Goal: Information Seeking & Learning: Compare options

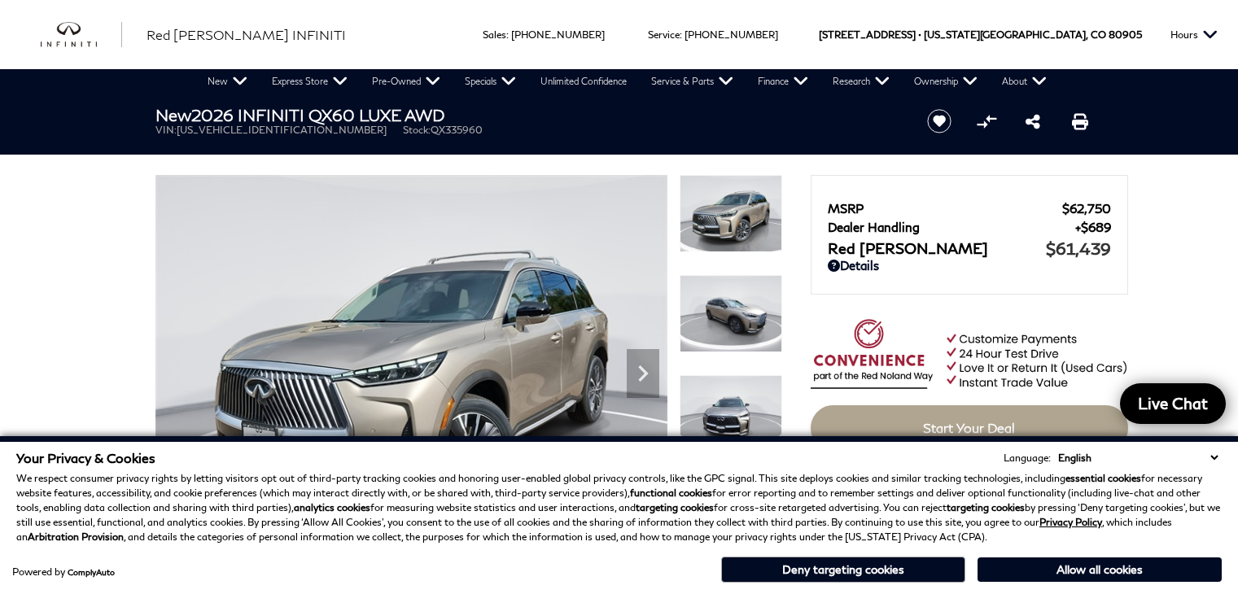
click at [454, 118] on h1 "New 2026 INFINITI QX60 LUXE AWD" at bounding box center [527, 115] width 745 height 18
click at [399, 278] on img at bounding box center [411, 367] width 512 height 384
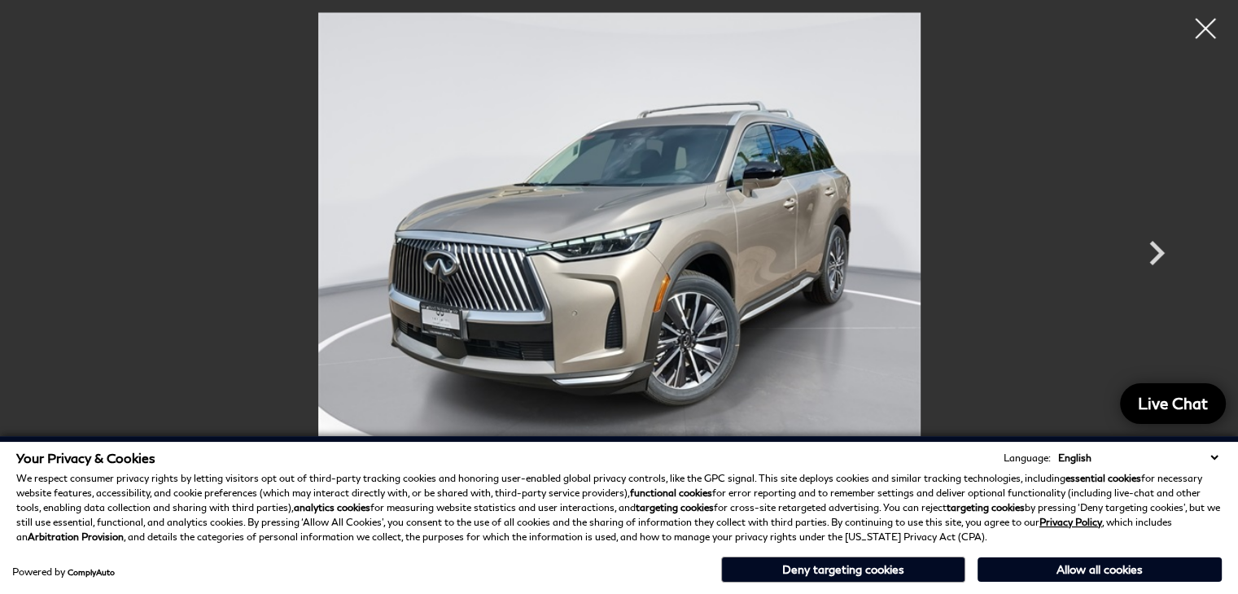
click at [451, 398] on img at bounding box center [619, 238] width 977 height 452
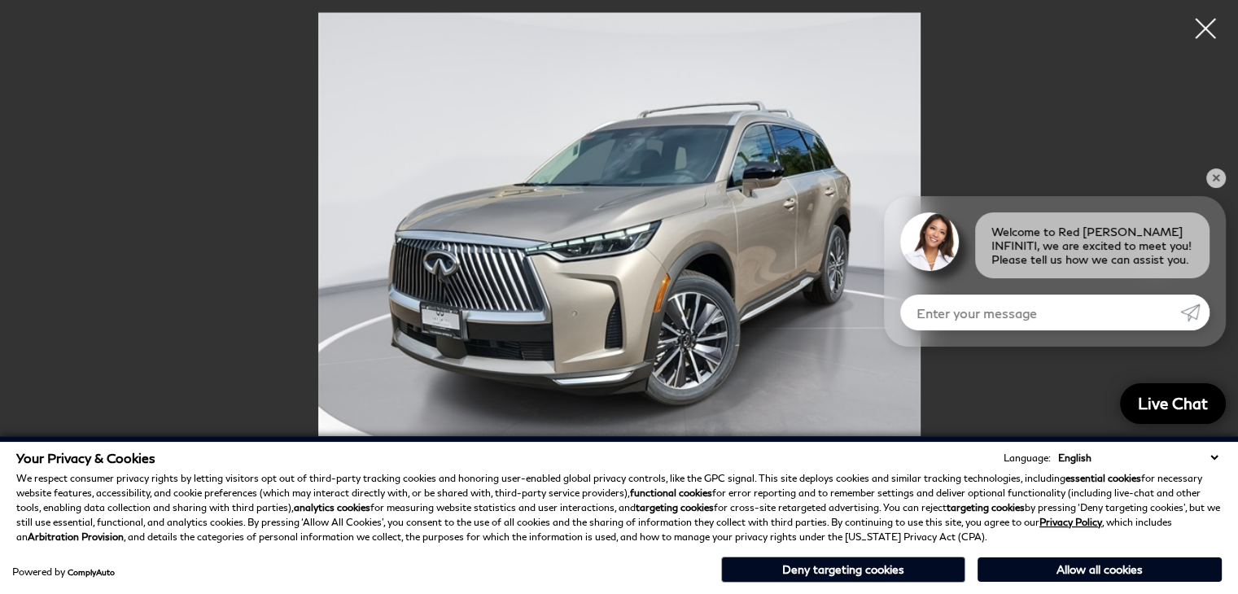
click at [455, 541] on p "We respect consumer privacy rights by letting visitors opt out of third-party t…" at bounding box center [618, 507] width 1205 height 73
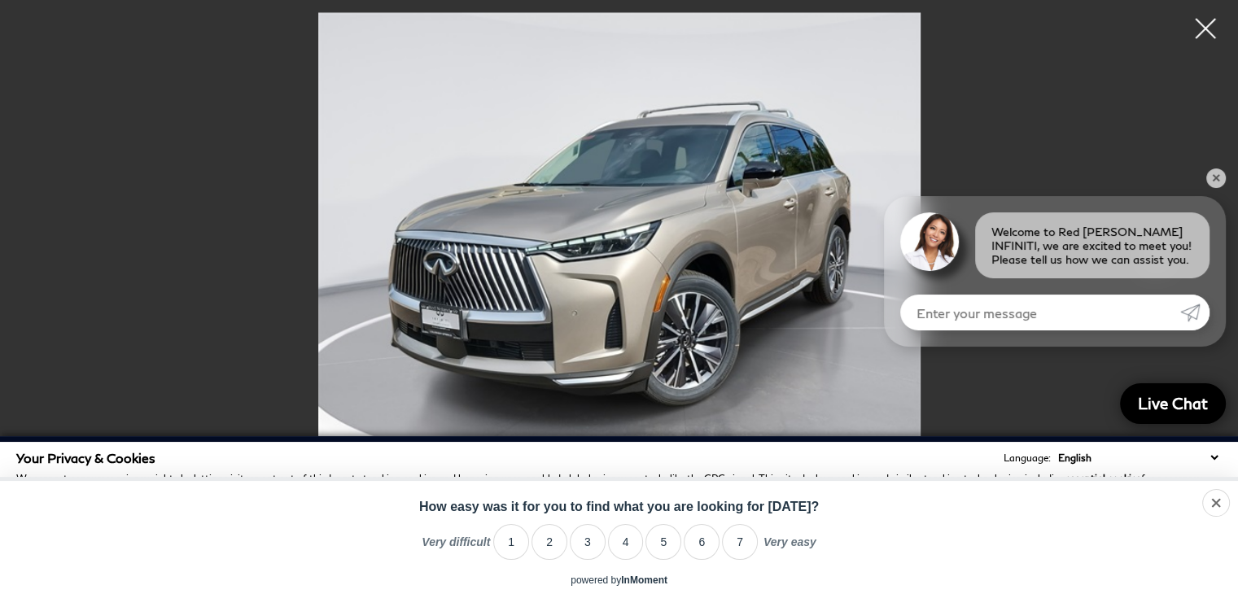
click at [846, 133] on img at bounding box center [619, 238] width 977 height 452
click at [837, 330] on img at bounding box center [619, 238] width 977 height 452
click at [871, 575] on div "powered by InMoment • opt out • here" at bounding box center [619, 585] width 1238 height 20
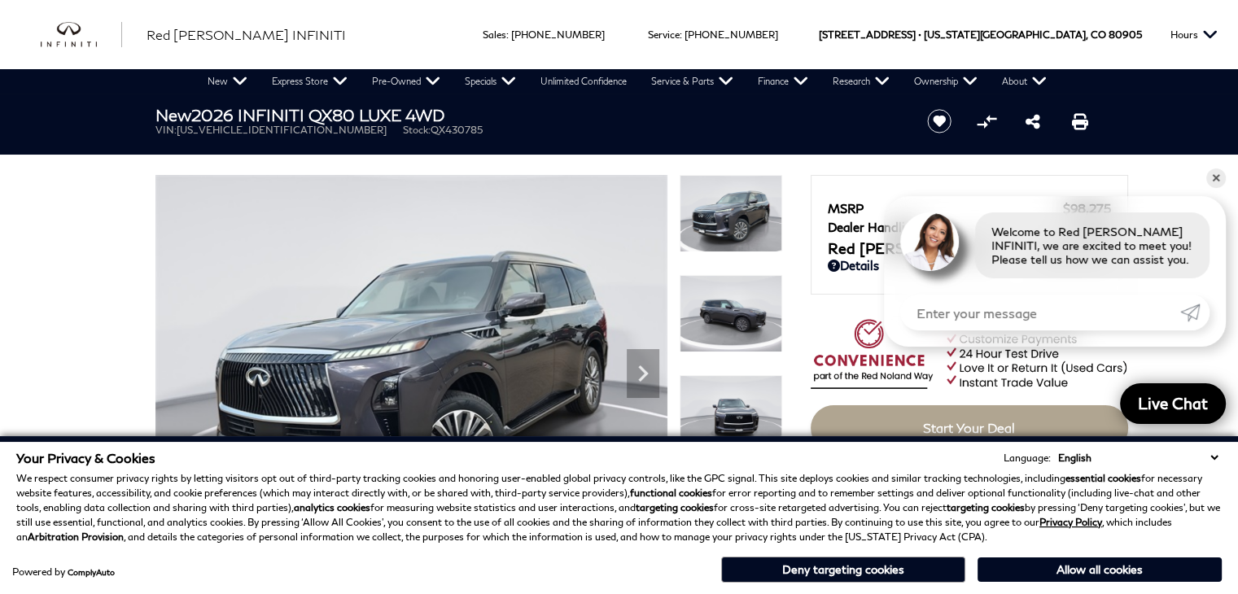
click at [430, 146] on div "New 2026 INFINITI QX80 LUXE 4WD VIN: JN8AZ3BB9T9430785 Stock: QX430785" at bounding box center [521, 121] width 781 height 55
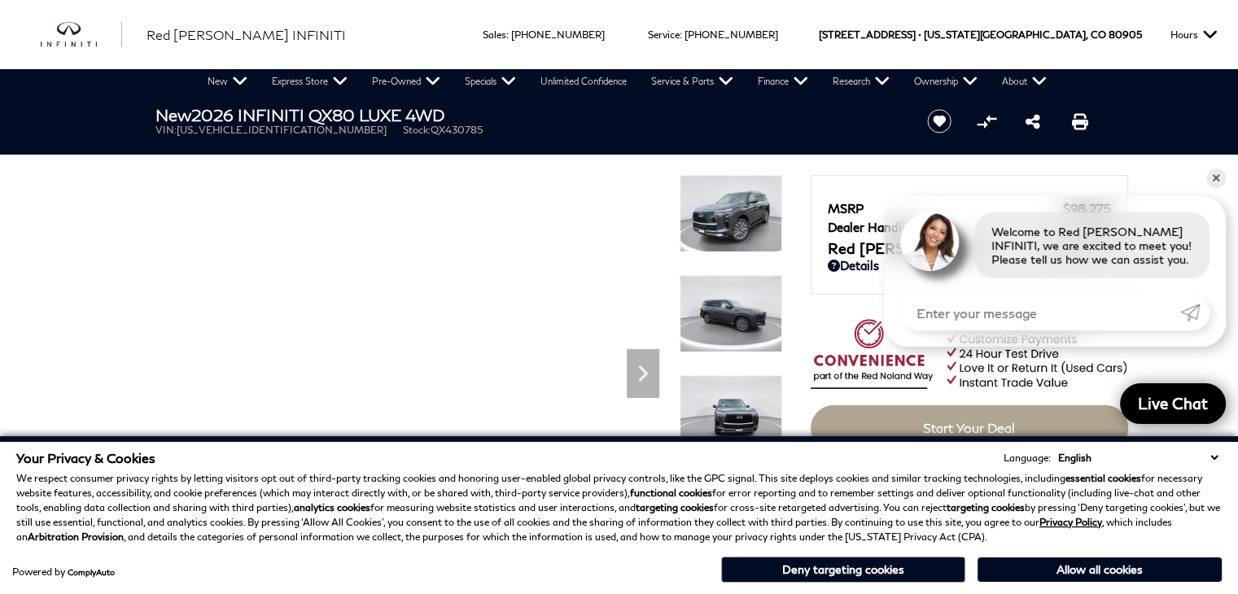
click at [439, 528] on p "We respect consumer privacy rights by letting visitors opt out of third-party t…" at bounding box center [618, 507] width 1205 height 73
click at [422, 151] on header "New 2026 INFINITI QX80 LUXE 4WD VIN: JN8AZ3BB9T9430785 Stock: QX430785 Start Sa…" at bounding box center [619, 124] width 1238 height 61
click at [394, 553] on div "Powered by ComplyAuto Allow all cookies Deny targeting cookies" at bounding box center [618, 568] width 1205 height 30
click at [656, 166] on section "New 2026 INFINITI QX80 LUXE 4WD VIN: JN8AZ3BB9T9430785 Stock: QX430785 Start Sa…" at bounding box center [619, 326] width 977 height 465
click at [550, 553] on div "Powered by ComplyAuto Allow all cookies Deny targeting cookies" at bounding box center [618, 568] width 1205 height 30
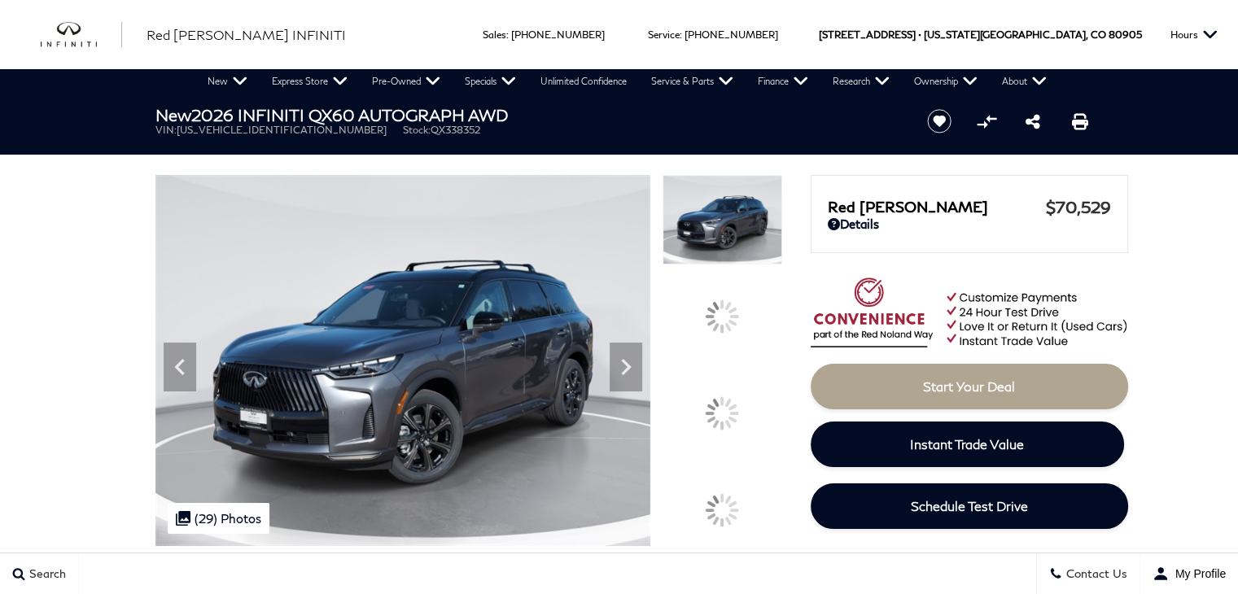
click at [620, 17] on div "Ringing Phone Icon Sales : Call sales Phone Number [PHONE_NUMBER] Service : Cal…" at bounding box center [620, 34] width 356 height 69
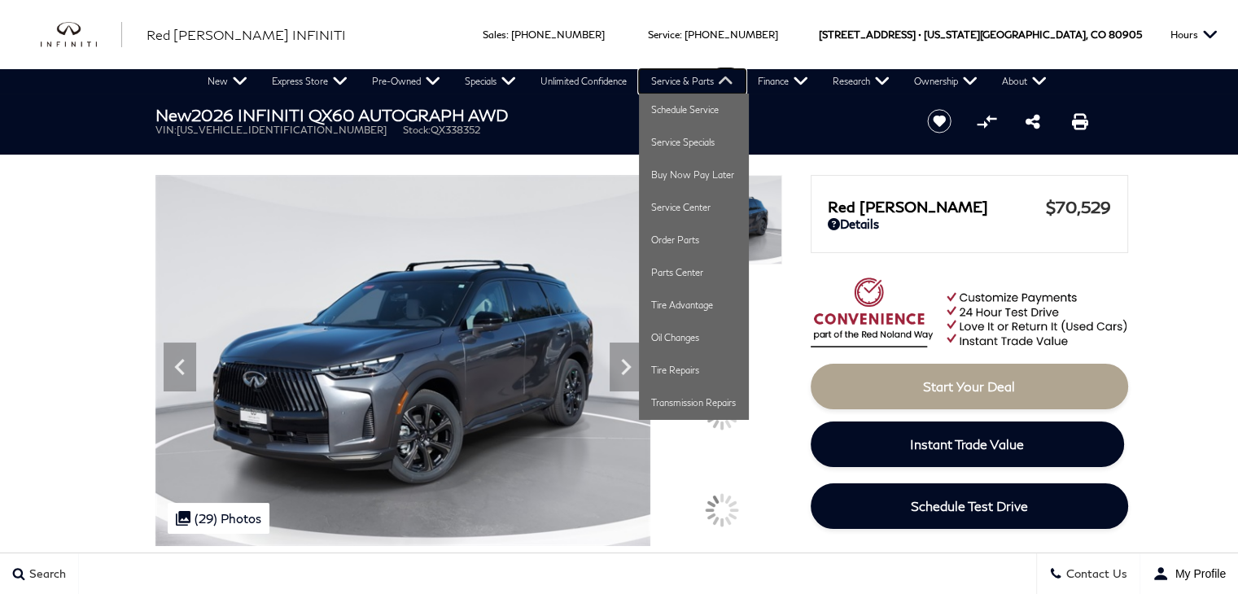
click at [723, 87] on link "Service & Parts" at bounding box center [692, 81] width 107 height 24
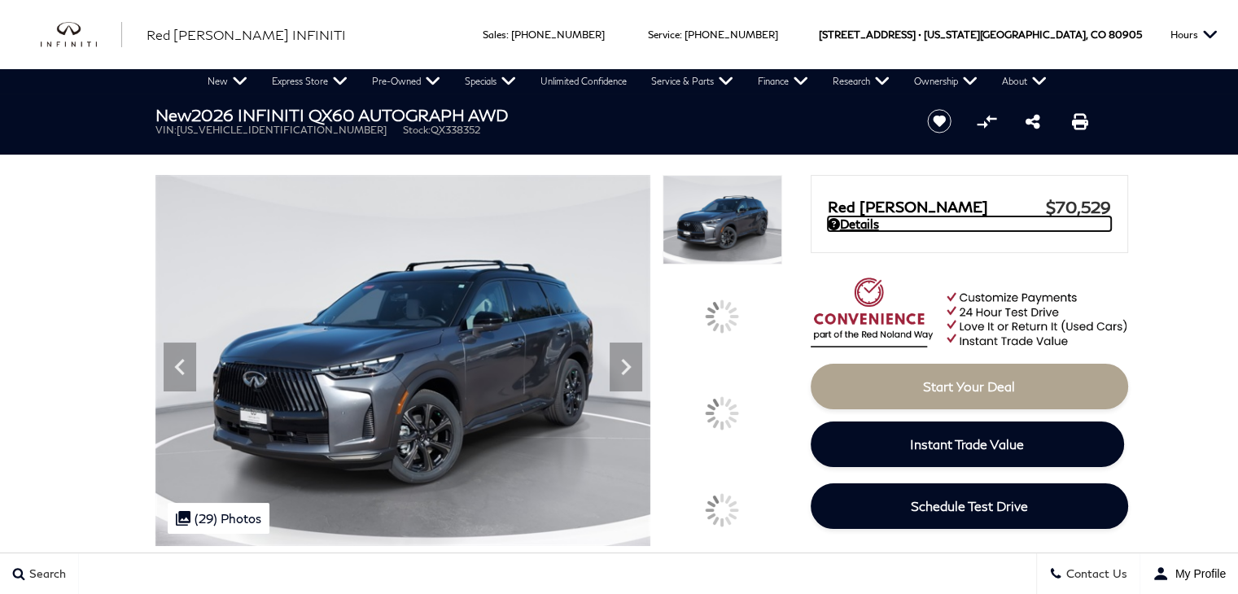
click at [920, 227] on link "Details" at bounding box center [969, 223] width 283 height 15
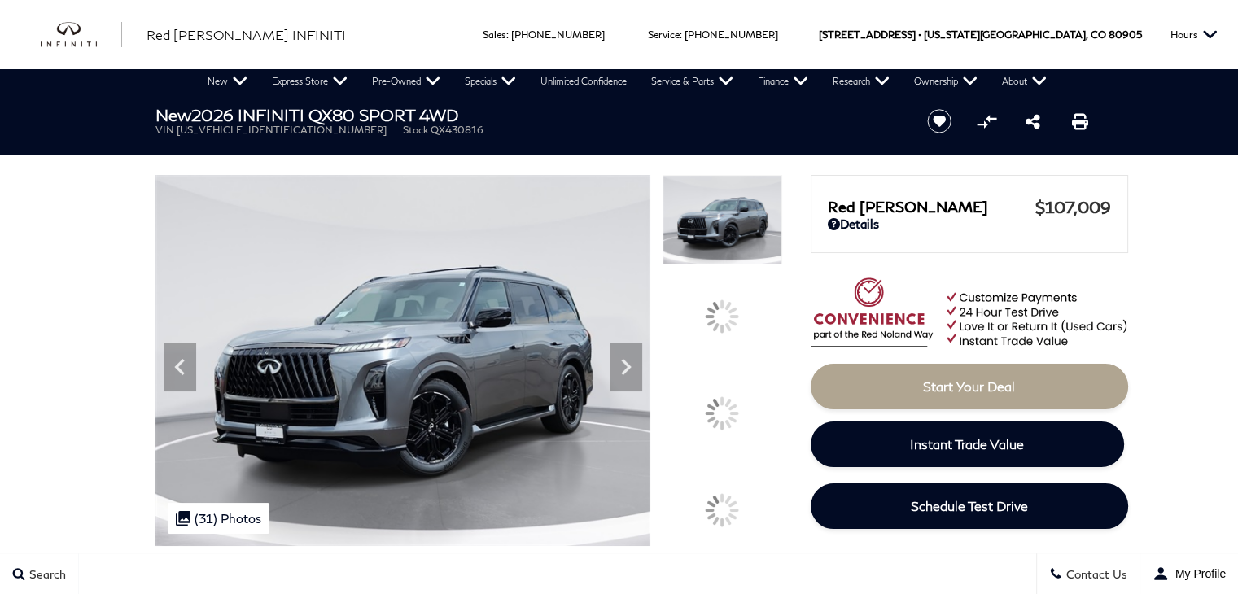
click at [441, 142] on div "New 2026 INFINITI QX80 SPORT 4WD VIN: JN8AZ3DB9T9430816 Stock: QX430816" at bounding box center [521, 121] width 781 height 55
click at [419, 361] on img at bounding box center [403, 360] width 496 height 371
click at [426, 518] on img at bounding box center [403, 360] width 496 height 371
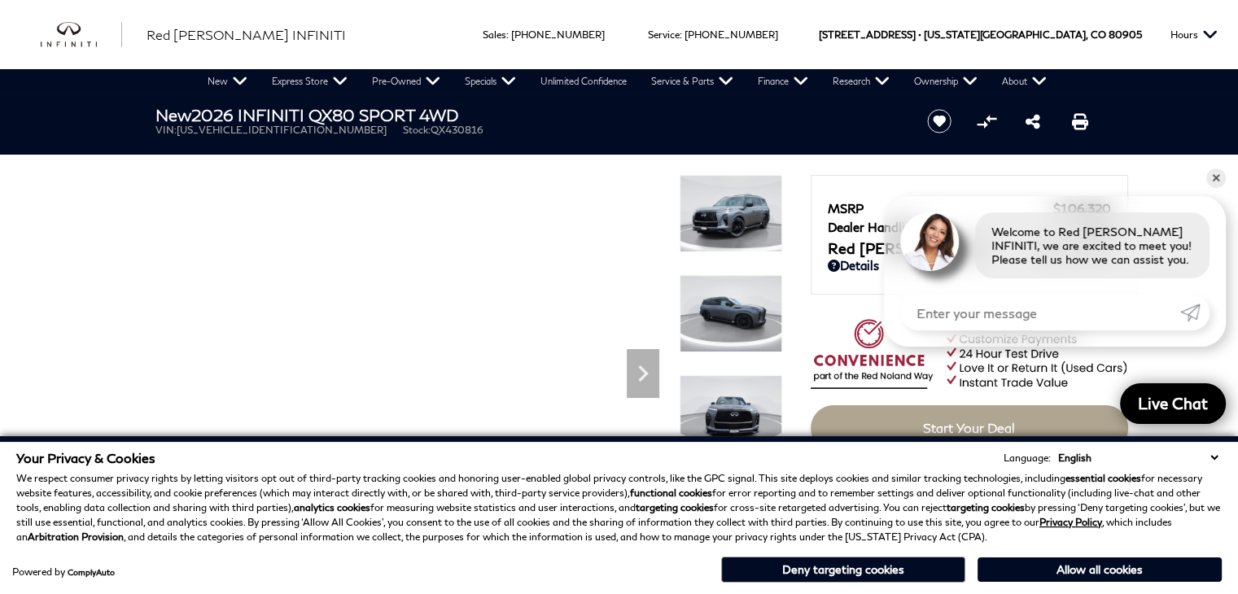
click at [369, 544] on p "We respect consumer privacy rights by letting visitors opt out of third-party t…" at bounding box center [618, 507] width 1205 height 73
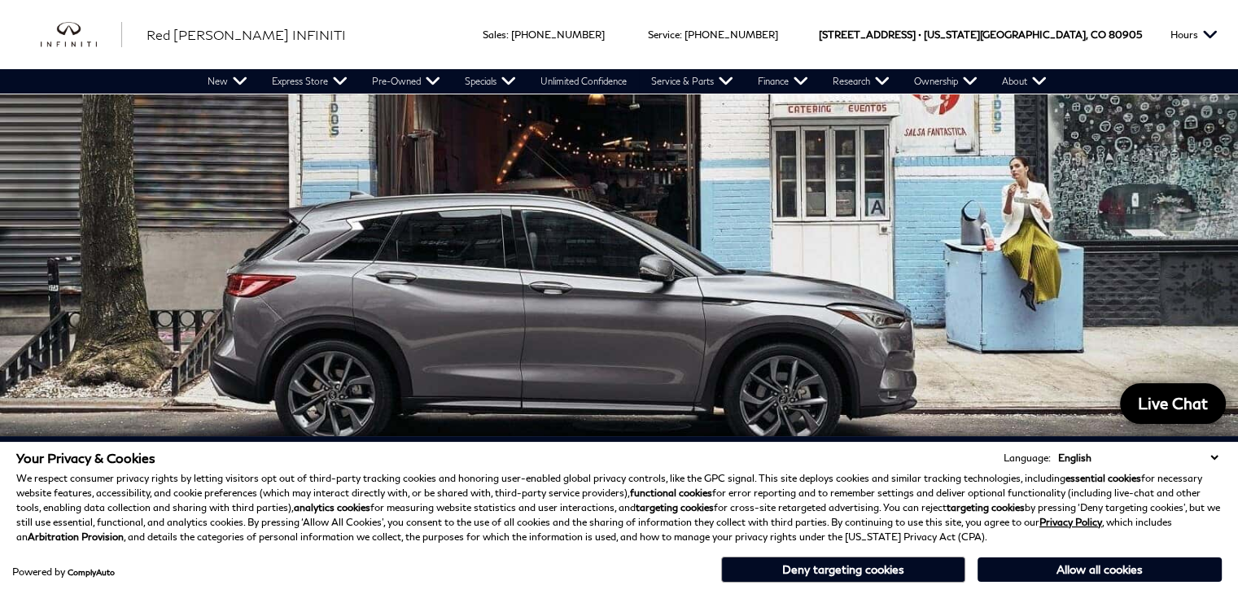
click at [1200, 435] on div at bounding box center [619, 267] width 1238 height 347
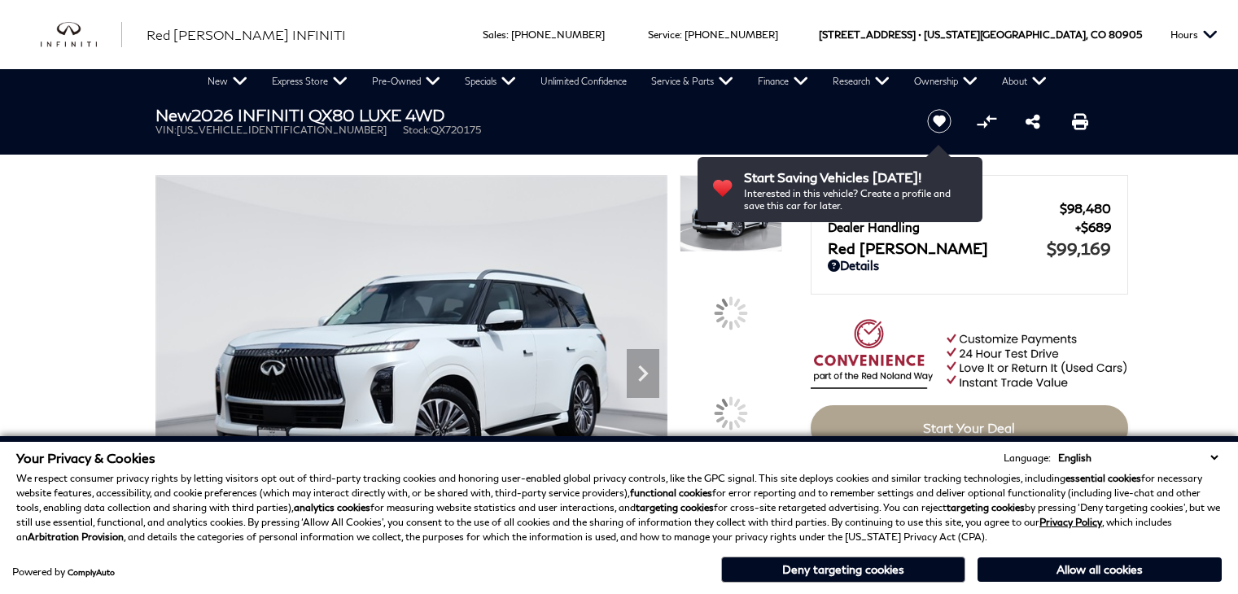
click at [825, 107] on h1 "New 2026 INFINITI QX80 LUXE 4WD" at bounding box center [527, 115] width 745 height 18
click at [817, 276] on div "MSRP $98,480 Dealer Handling $689 Red Noland Price $99,169 Disclaimer: Dealer H…" at bounding box center [969, 235] width 317 height 120
click at [840, 517] on p "We respect consumer privacy rights by letting visitors opt out of third-party t…" at bounding box center [618, 507] width 1205 height 73
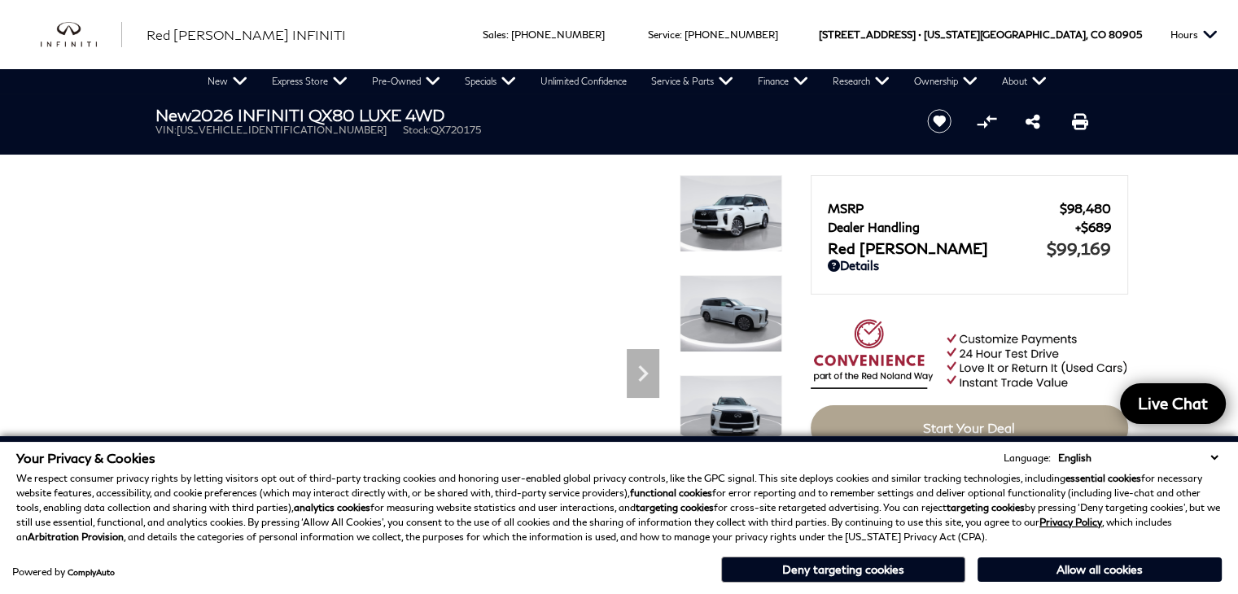
click at [394, 133] on ul "VIN: JN8AZ3BE5T9720175 Stock: QX720175" at bounding box center [527, 130] width 745 height 12
click at [472, 546] on div "Your Privacy & Cookies Language: English Spanish / Español English / United Kin…" at bounding box center [619, 518] width 1212 height 142
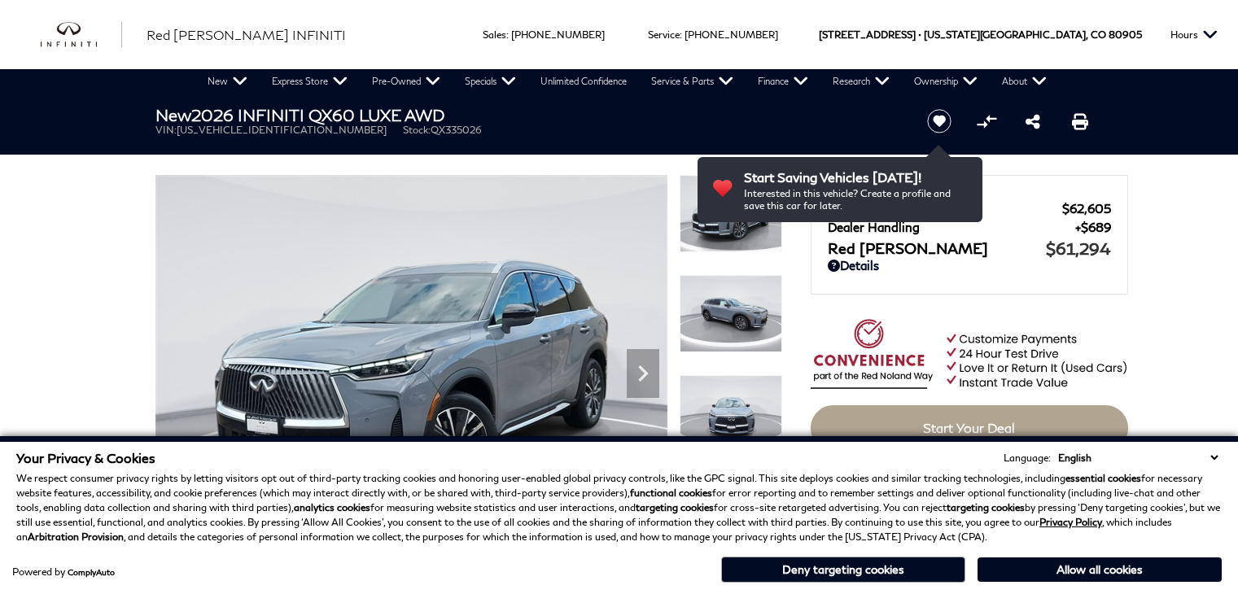
click at [283, 284] on img at bounding box center [411, 367] width 512 height 384
click at [299, 442] on div "Your Privacy & Cookies Language: English Spanish / Español English / [GEOGRAPHI…" at bounding box center [619, 515] width 1238 height 158
click at [337, 566] on div "Powered by ComplyAuto Allow all cookies Deny targeting cookies" at bounding box center [618, 568] width 1205 height 30
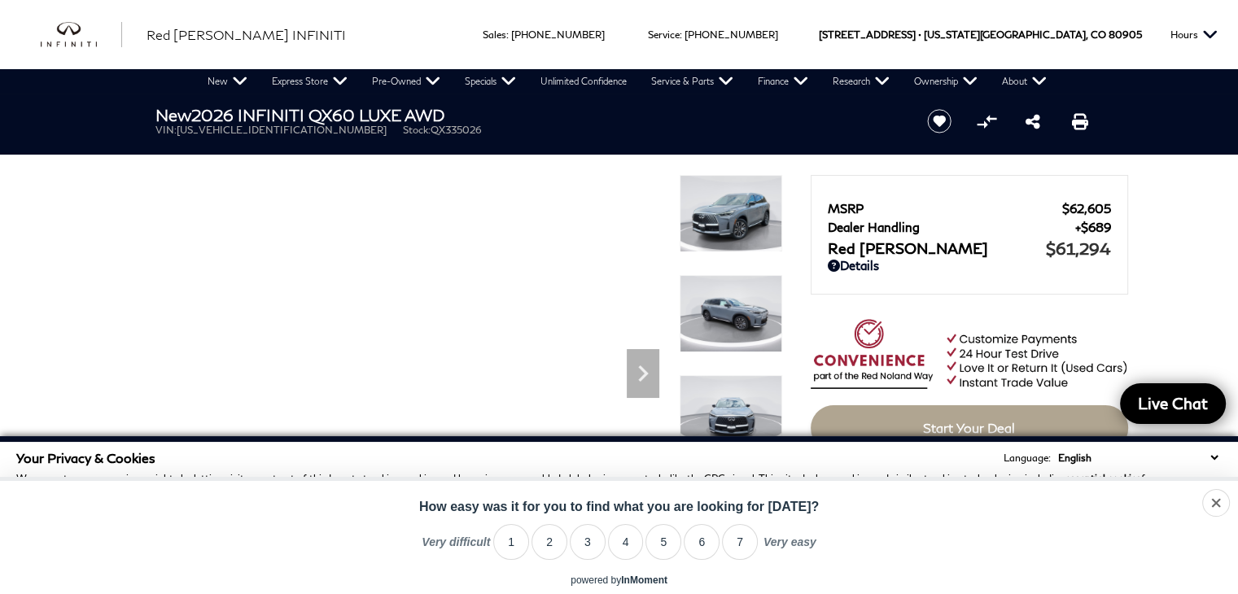
click at [273, 549] on div "Very difficult 0 1 2 3 4 5 6 7 8 9 10 Very easy Very difficult Very easy" at bounding box center [619, 543] width 1238 height 33
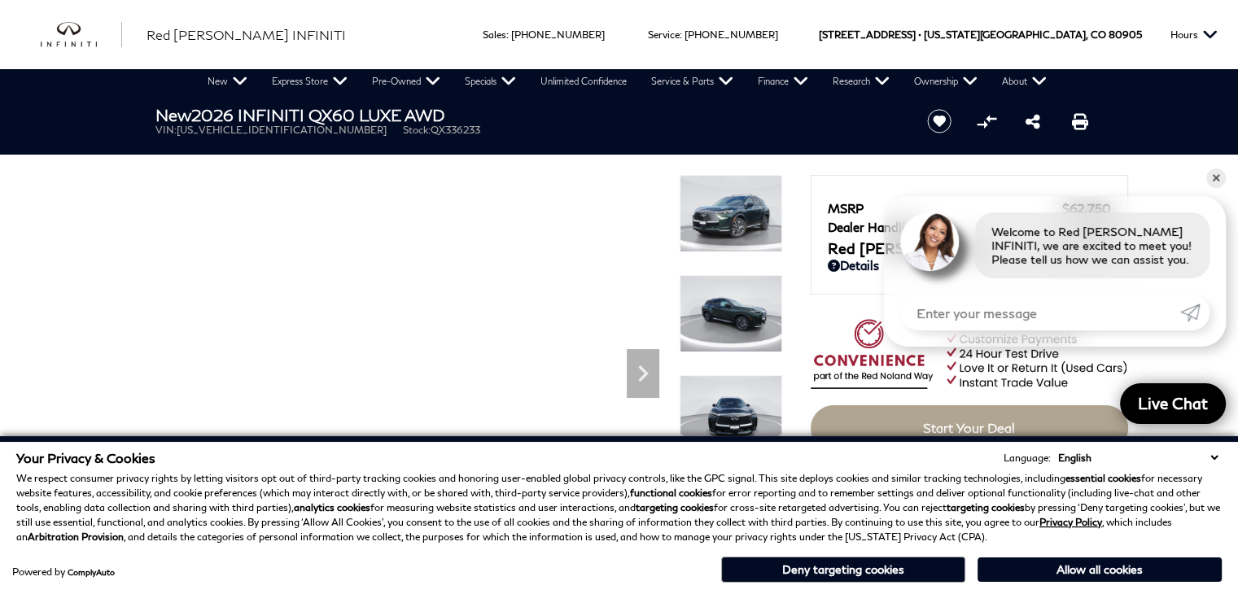
click at [1195, 439] on div "Your Privacy & Cookies Language: English Spanish / Español English / United Kin…" at bounding box center [619, 515] width 1238 height 158
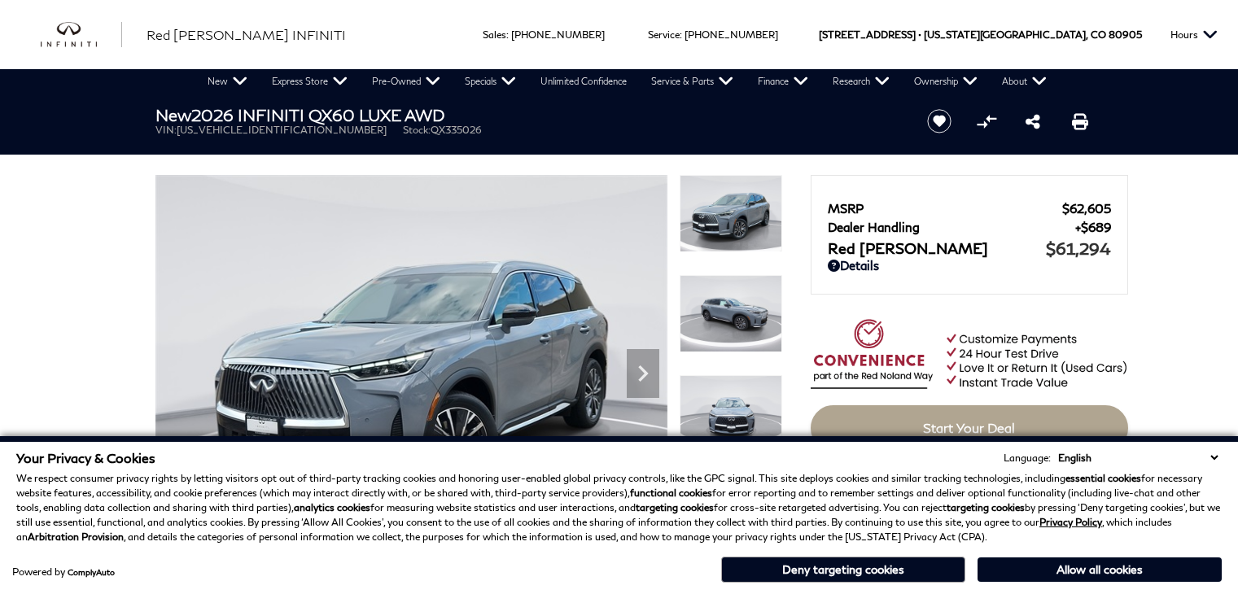
click at [601, 118] on h1 "New 2026 INFINITI QX60 LUXE AWD" at bounding box center [527, 115] width 745 height 18
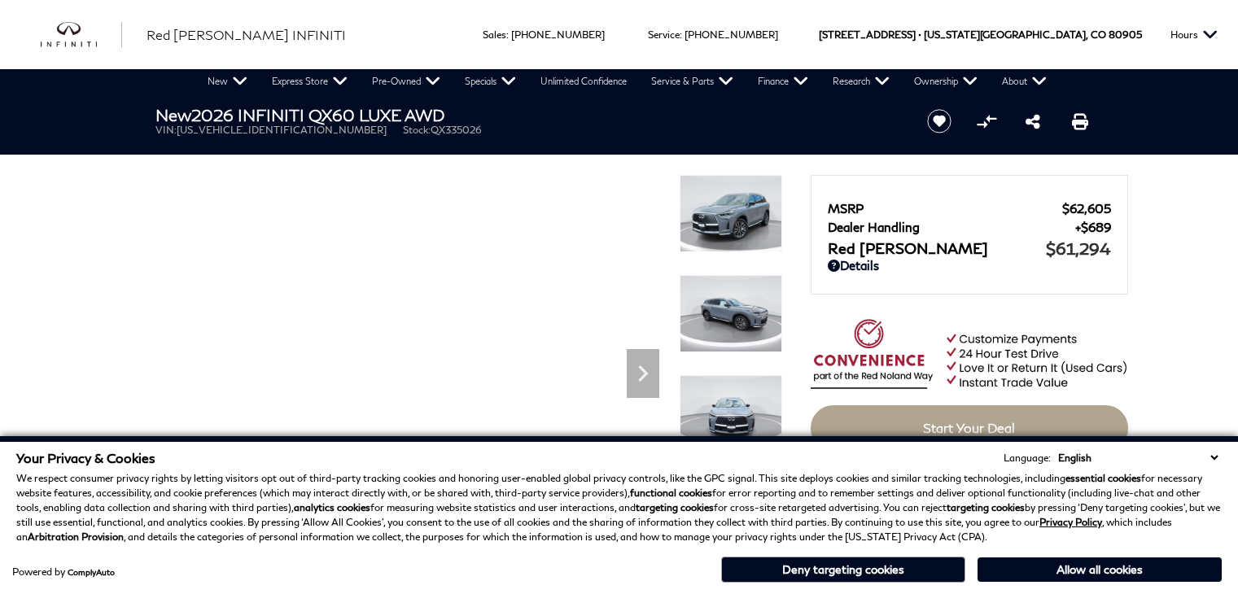
click at [597, 465] on div "Your Privacy & Cookies Language: English Spanish / Español English / [GEOGRAPHI…" at bounding box center [618, 497] width 1205 height 94
click at [612, 574] on div "Powered by ComplyAuto Allow all cookies Deny targeting cookies" at bounding box center [618, 568] width 1205 height 30
click at [605, 149] on header "New 2026 INFINITI QX60 LUXE AWD VIN: 5N1AL1FS2TC335026 Stock: QX335026 Start Sa…" at bounding box center [619, 124] width 1238 height 61
click at [666, 495] on strong "functional cookies" at bounding box center [671, 493] width 82 height 12
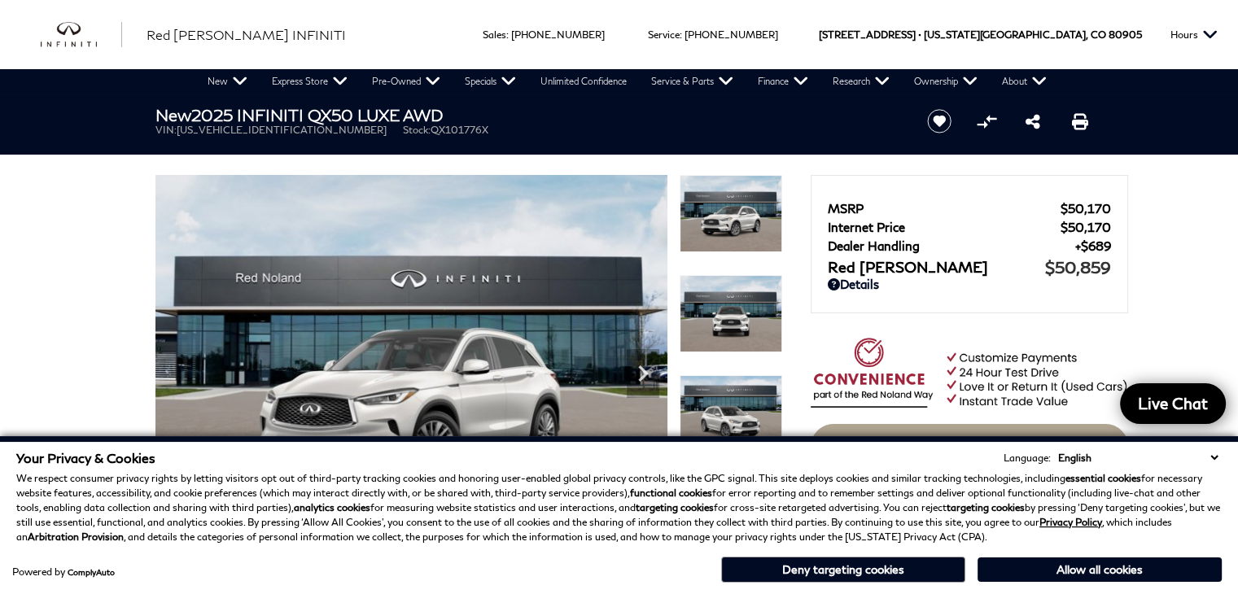
click at [841, 198] on div "MSRP $50,170 Internet Price $50,170 Dealer Handling $689 Red [PERSON_NAME] $50,…" at bounding box center [969, 237] width 283 height 80
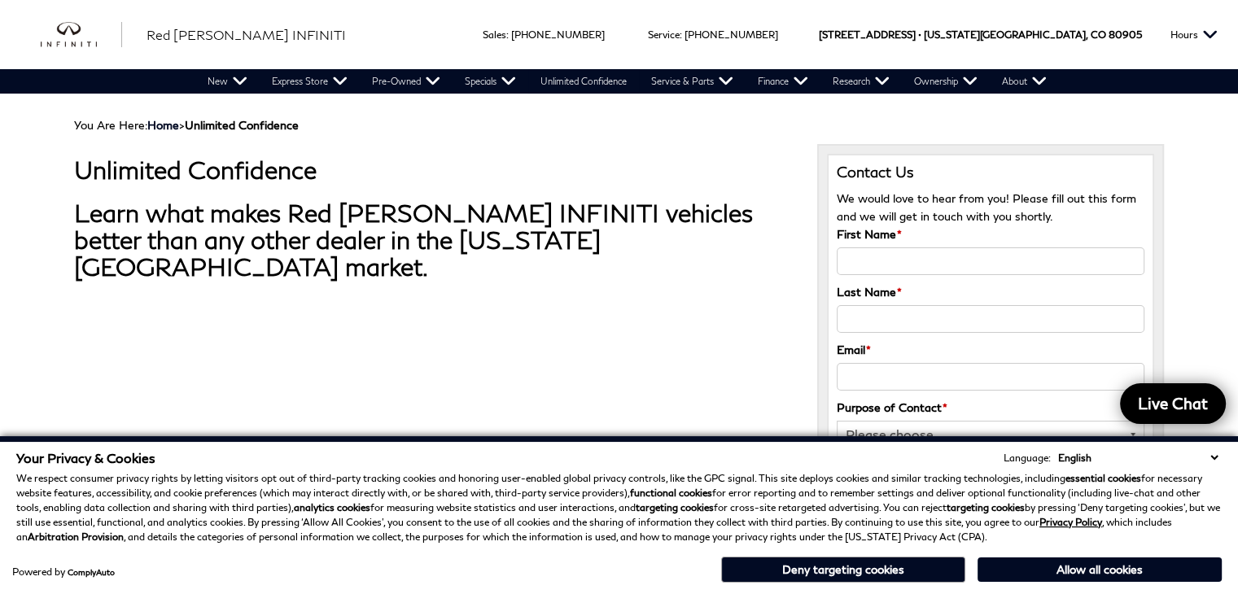
click at [607, 336] on p at bounding box center [433, 444] width 719 height 261
click at [542, 546] on div "Your Privacy & Cookies Language: English Spanish / Español English / [GEOGRAPHI…" at bounding box center [619, 518] width 1212 height 142
